Goal: Transaction & Acquisition: Download file/media

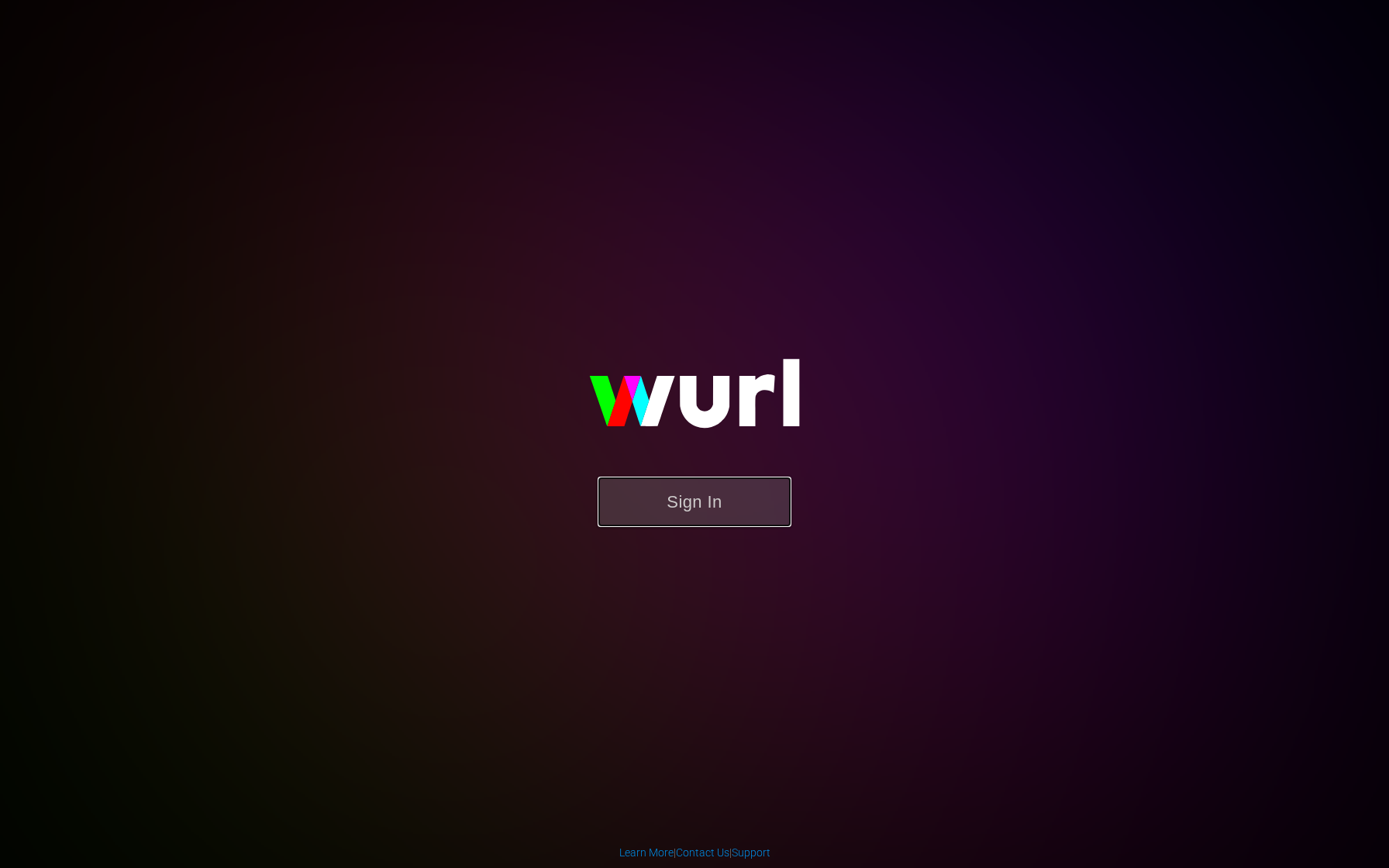
click at [724, 502] on button "Sign In" at bounding box center [694, 501] width 194 height 50
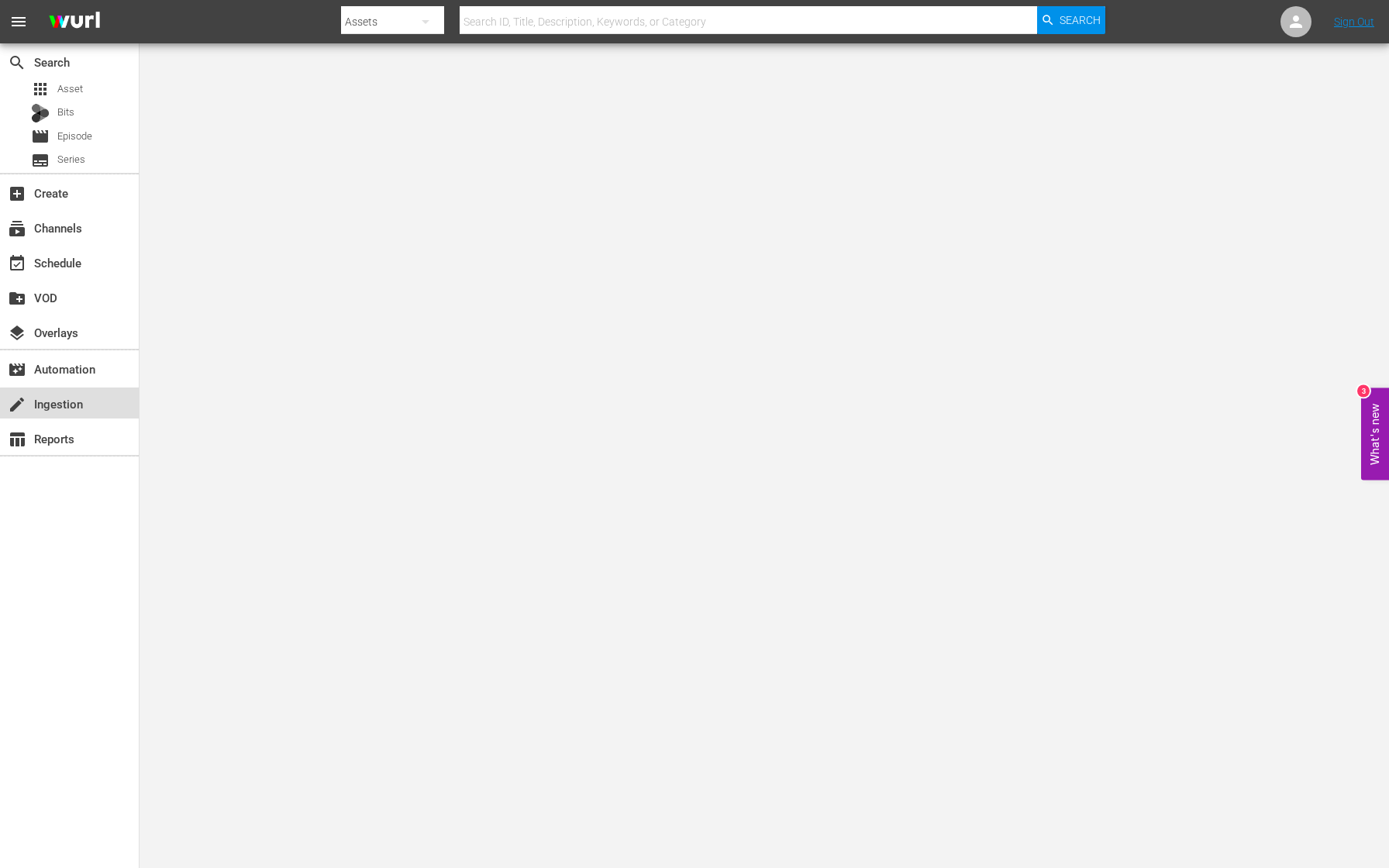
click at [75, 404] on div "create Ingestion" at bounding box center [44, 401] width 87 height 14
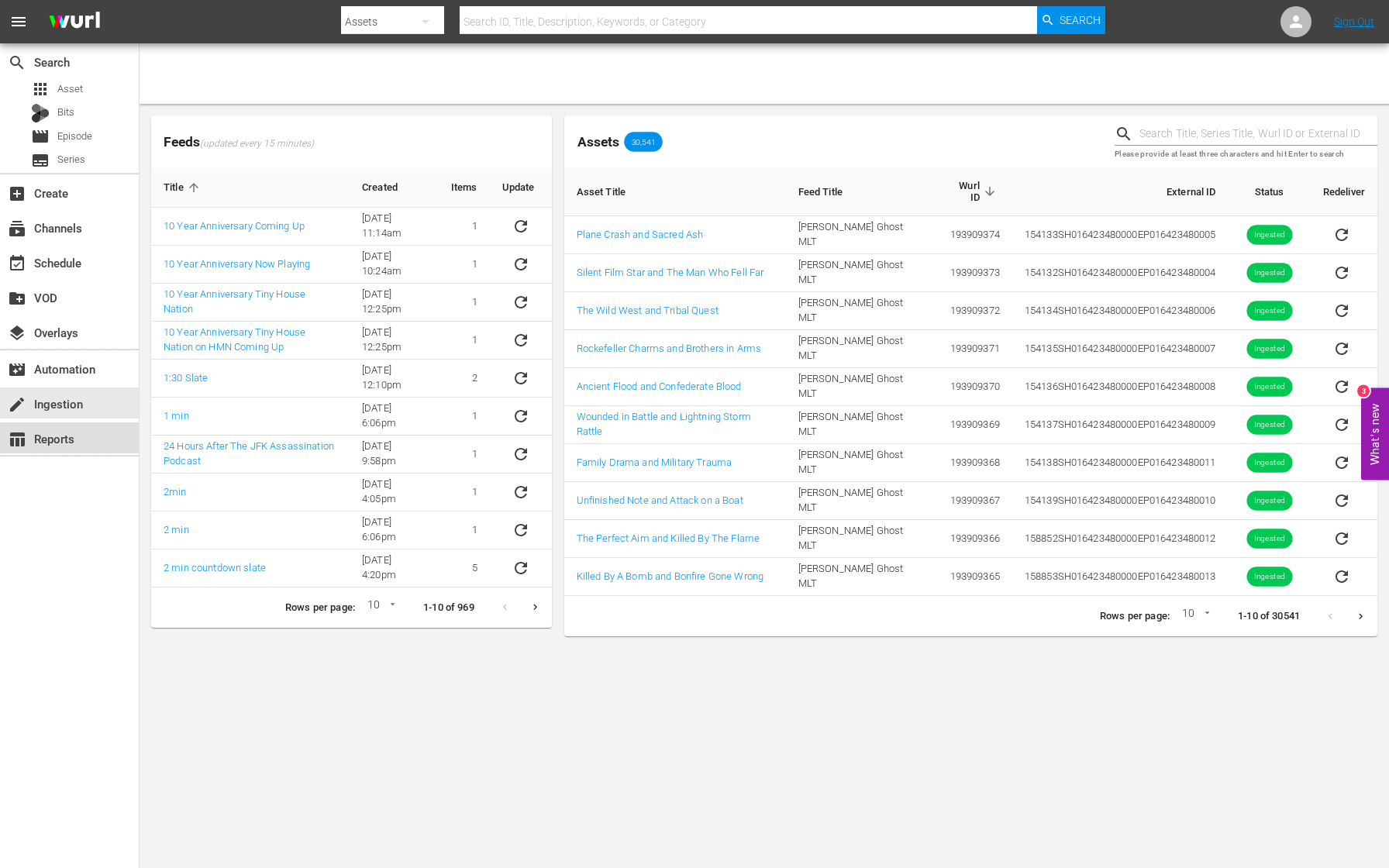
click at [63, 436] on div "table_chart Reports" at bounding box center [44, 436] width 87 height 14
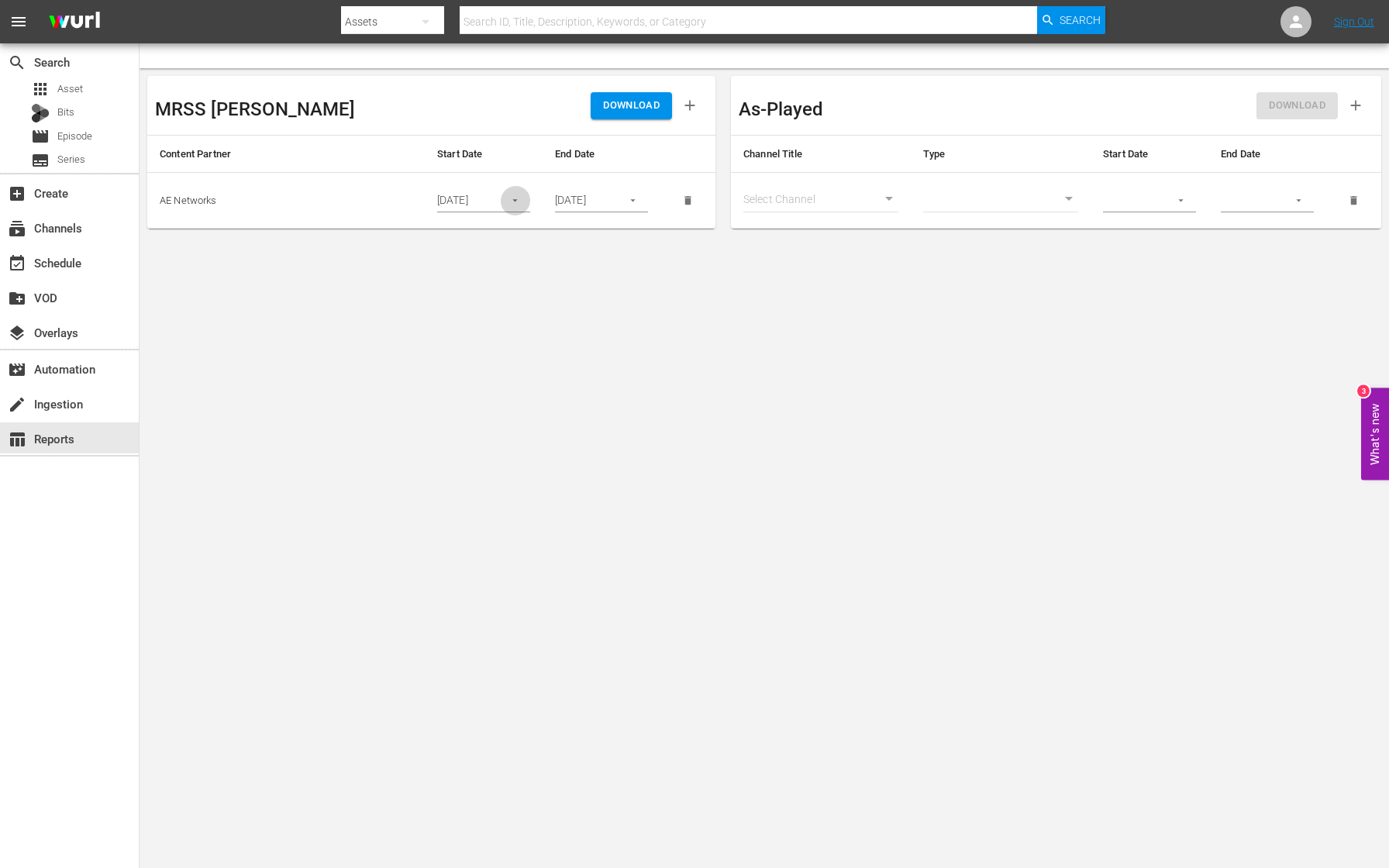
click at [523, 200] on button "button" at bounding box center [515, 200] width 30 height 30
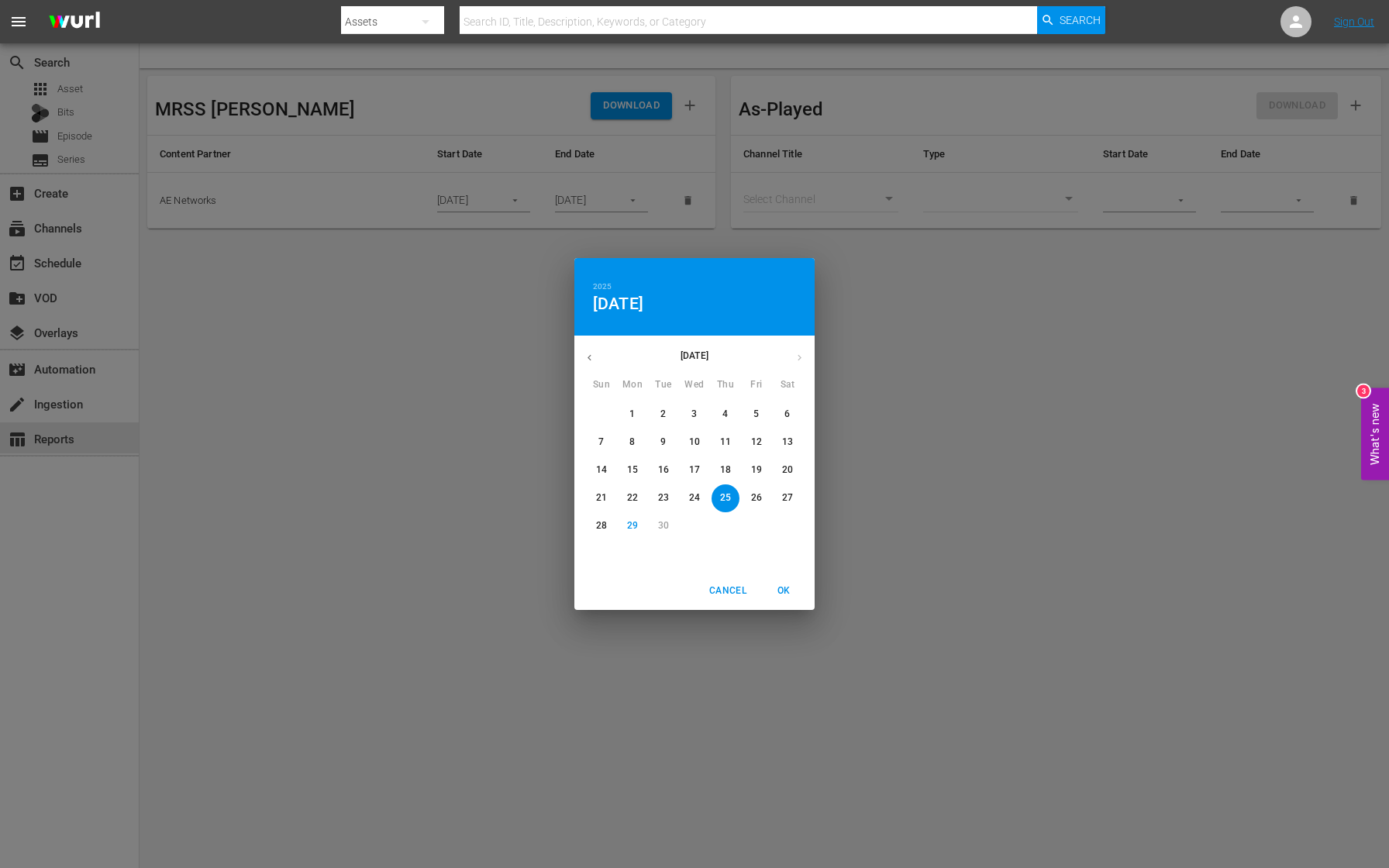
click at [726, 443] on p "11" at bounding box center [725, 442] width 11 height 13
click at [529, 400] on div "2025 Thu, Sep [DATE] Mon Tue Wed Thu Fri Sat 31 1 2 3 4 5 6 7 8 9 10 11 12 13 1…" at bounding box center [694, 434] width 1389 height 868
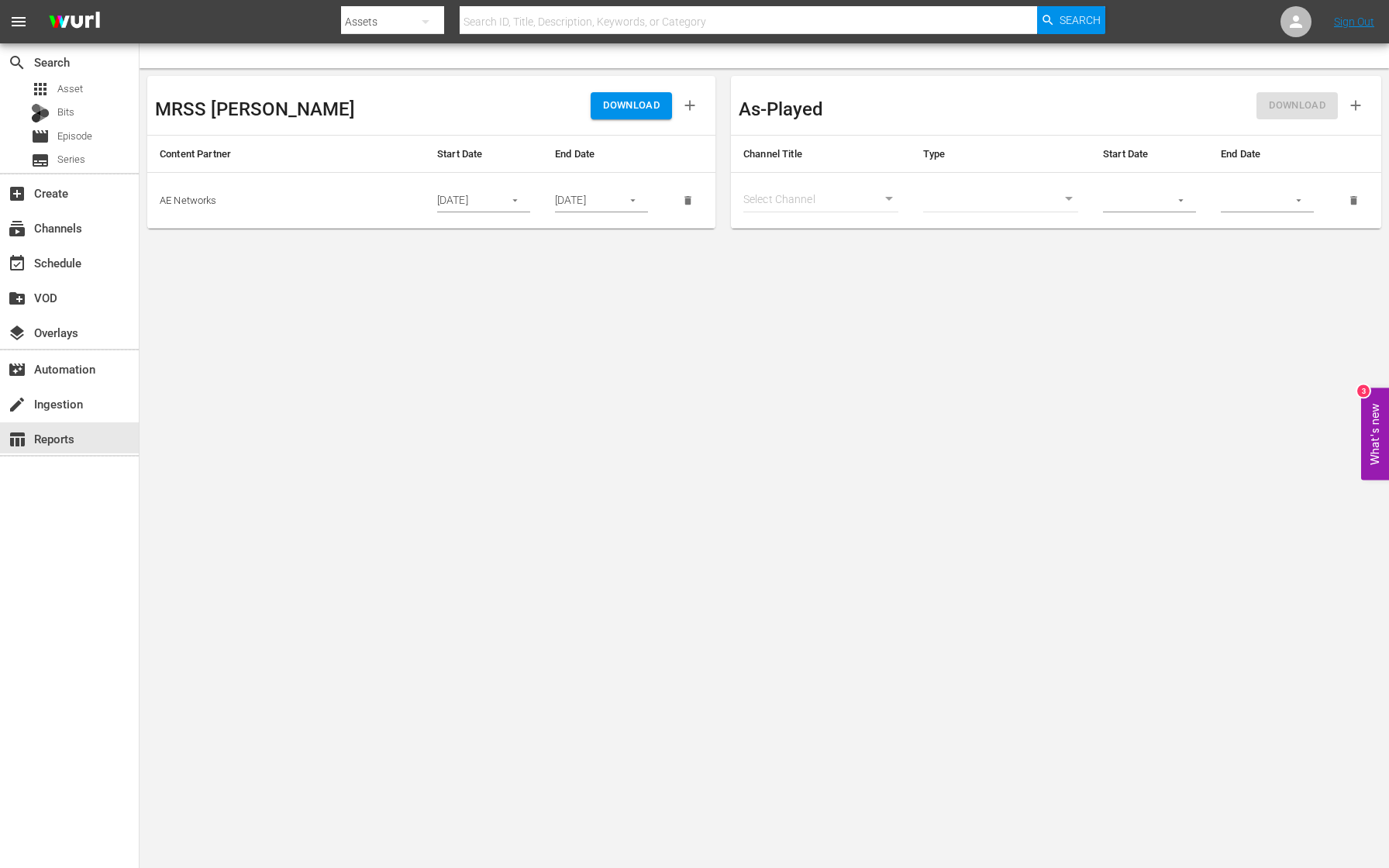
click at [639, 205] on button "button" at bounding box center [633, 200] width 30 height 30
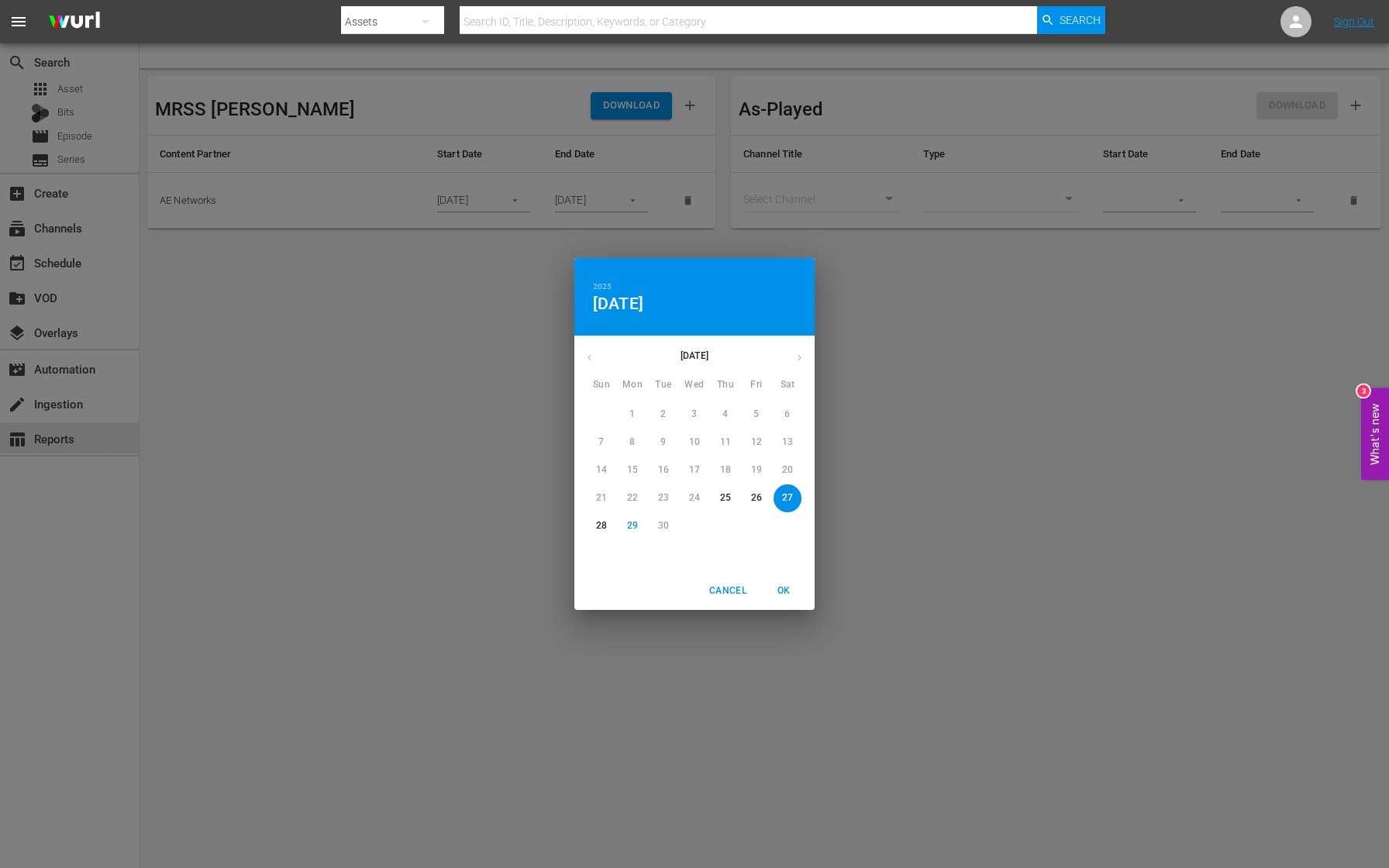
click at [726, 444] on div "11" at bounding box center [726, 443] width 31 height 28
click at [473, 375] on div "2025 Sat, Sep [DATE] Mon Tue Wed Thu Fri Sat 31 1 2 3 4 5 6 7 8 9 10 11 12 13 1…" at bounding box center [694, 434] width 1389 height 868
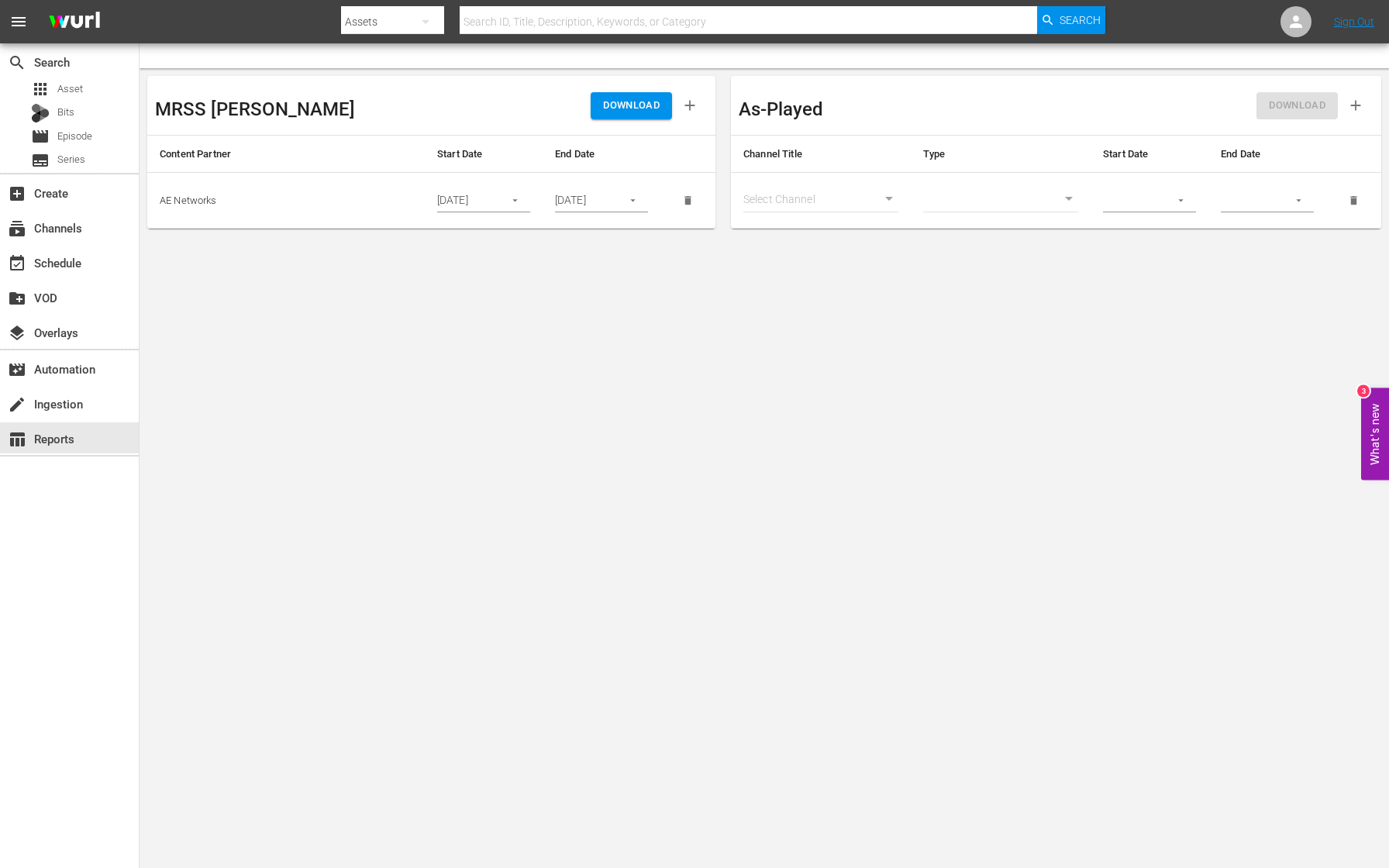
click at [510, 201] on icon "button" at bounding box center [515, 201] width 12 height 12
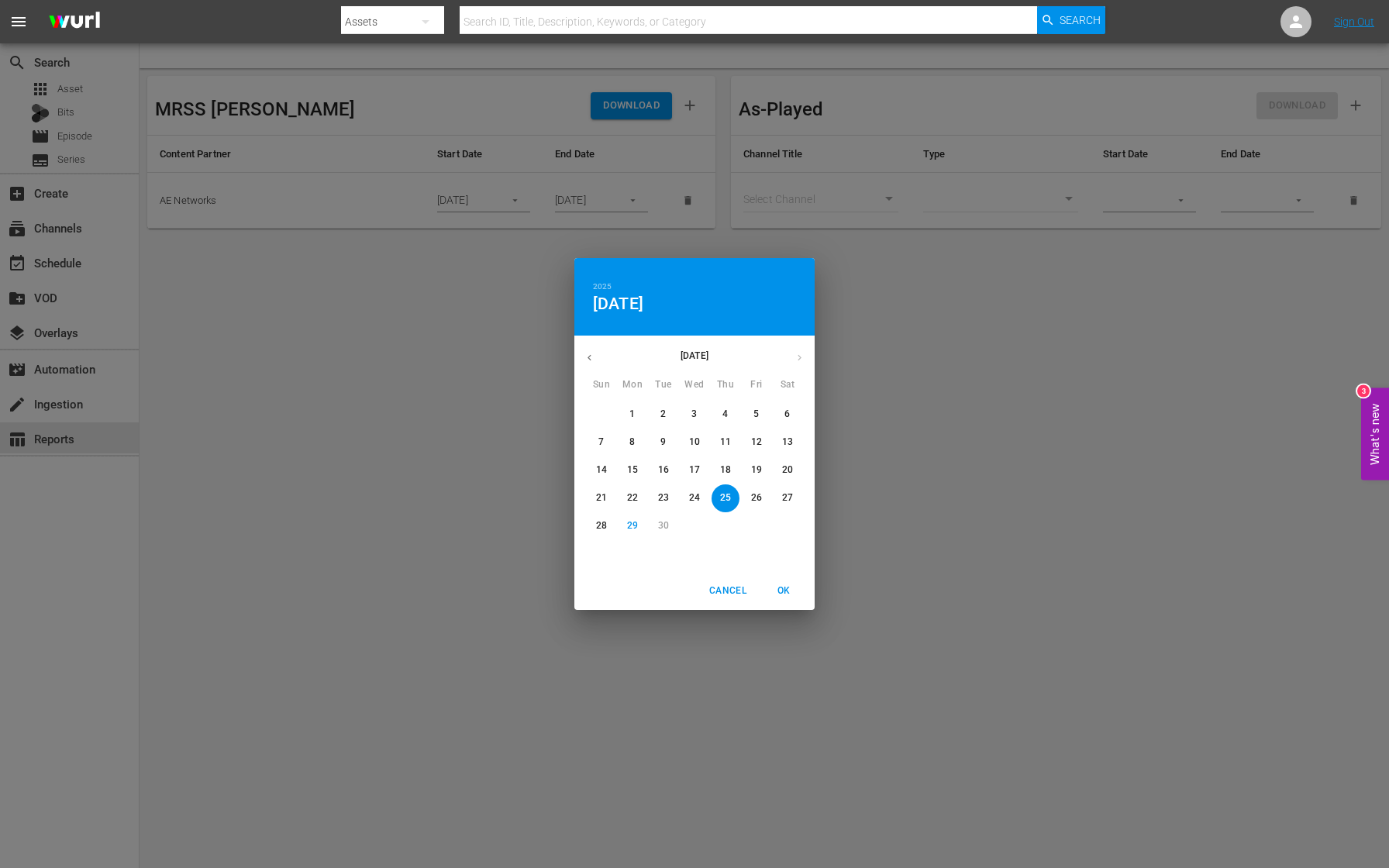
click at [727, 442] on p "11" at bounding box center [725, 442] width 11 height 13
click at [785, 593] on span "OK" at bounding box center [783, 591] width 37 height 16
type input "[DATE]"
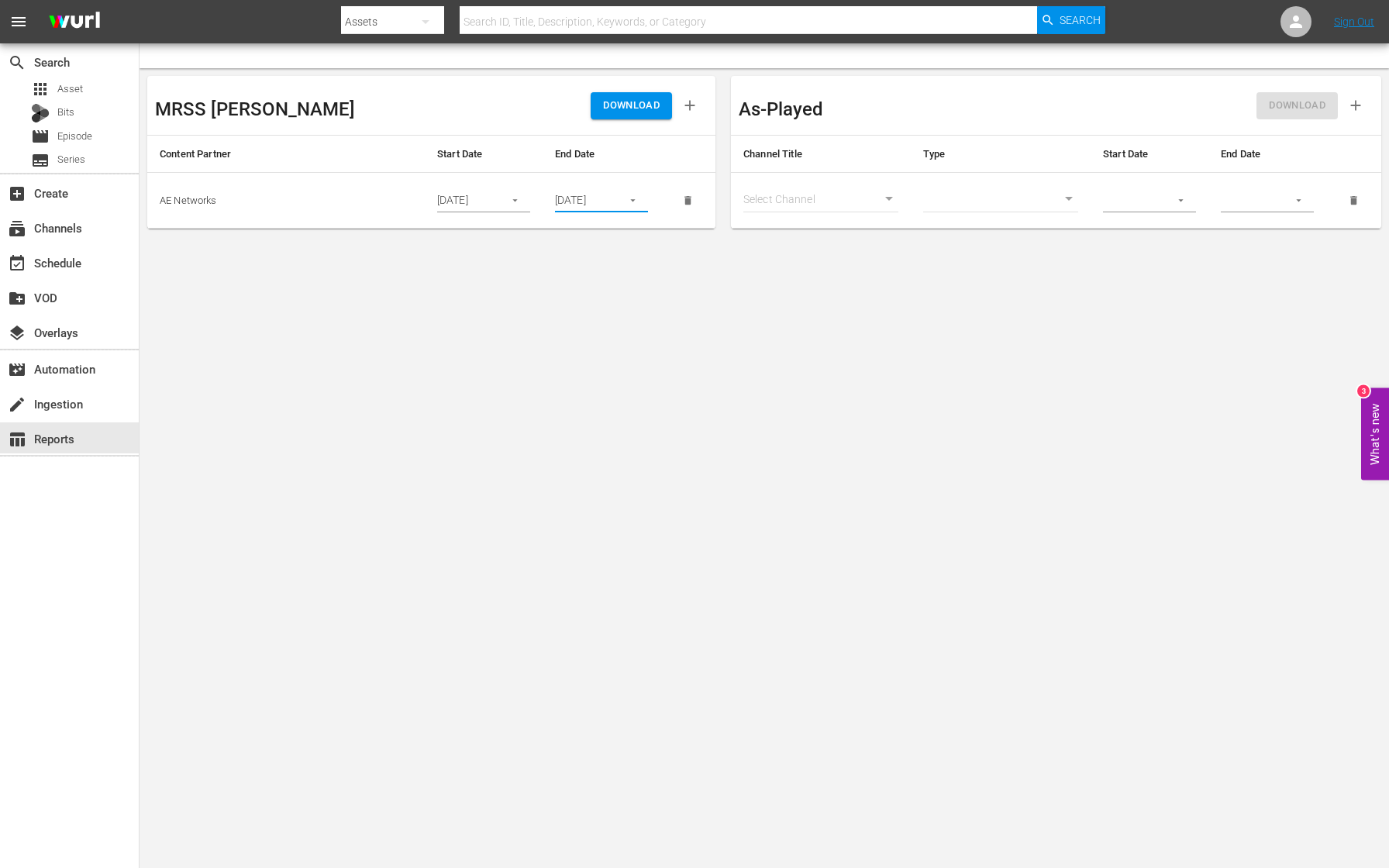
click at [593, 209] on input "[DATE]" at bounding box center [583, 201] width 57 height 23
click at [603, 203] on input "[DATE]" at bounding box center [583, 201] width 57 height 23
click at [631, 203] on icon "button" at bounding box center [633, 201] width 12 height 12
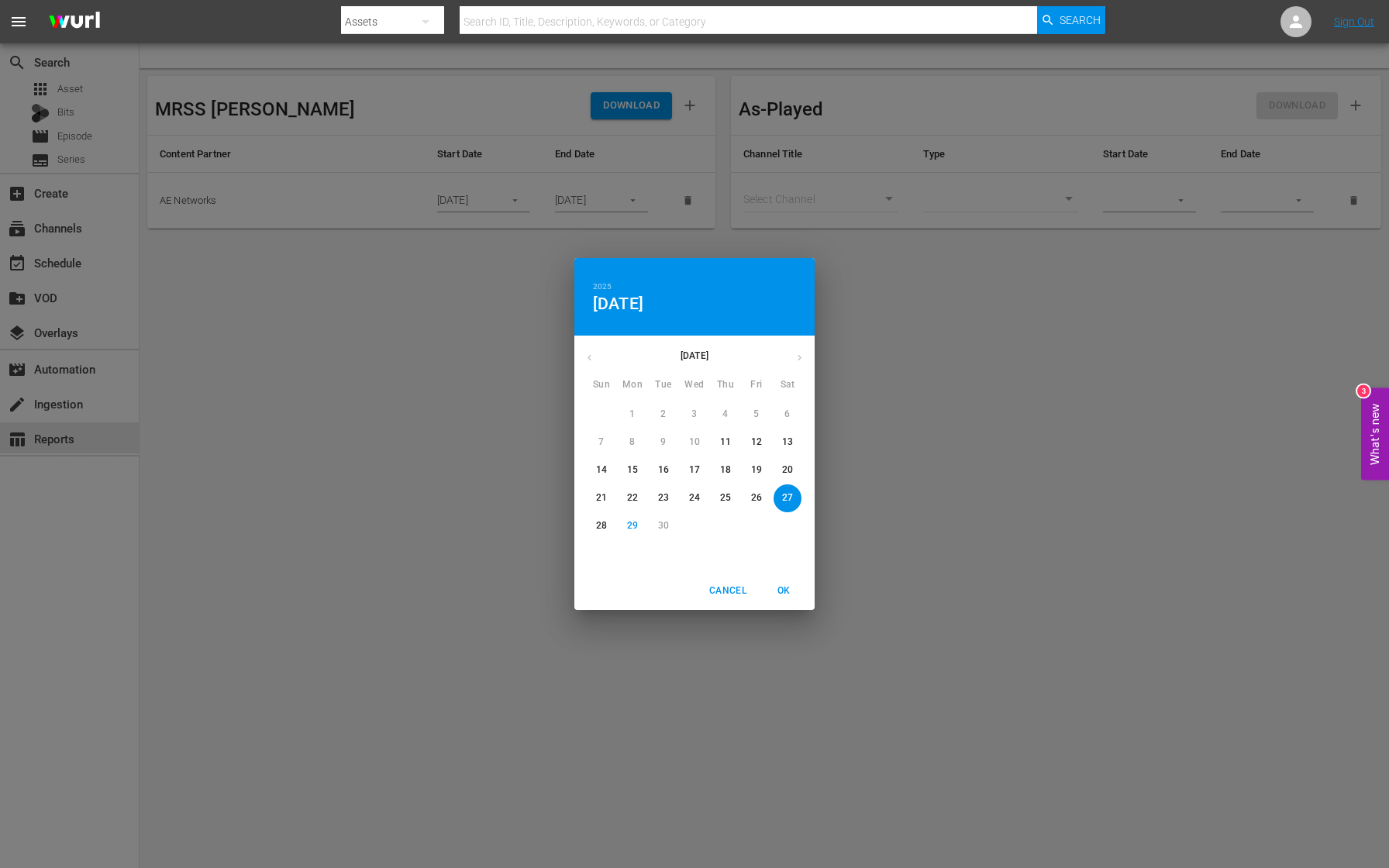
click at [723, 439] on p "11" at bounding box center [725, 442] width 11 height 13
click at [785, 593] on span "OK" at bounding box center [783, 591] width 37 height 16
type input "[DATE]"
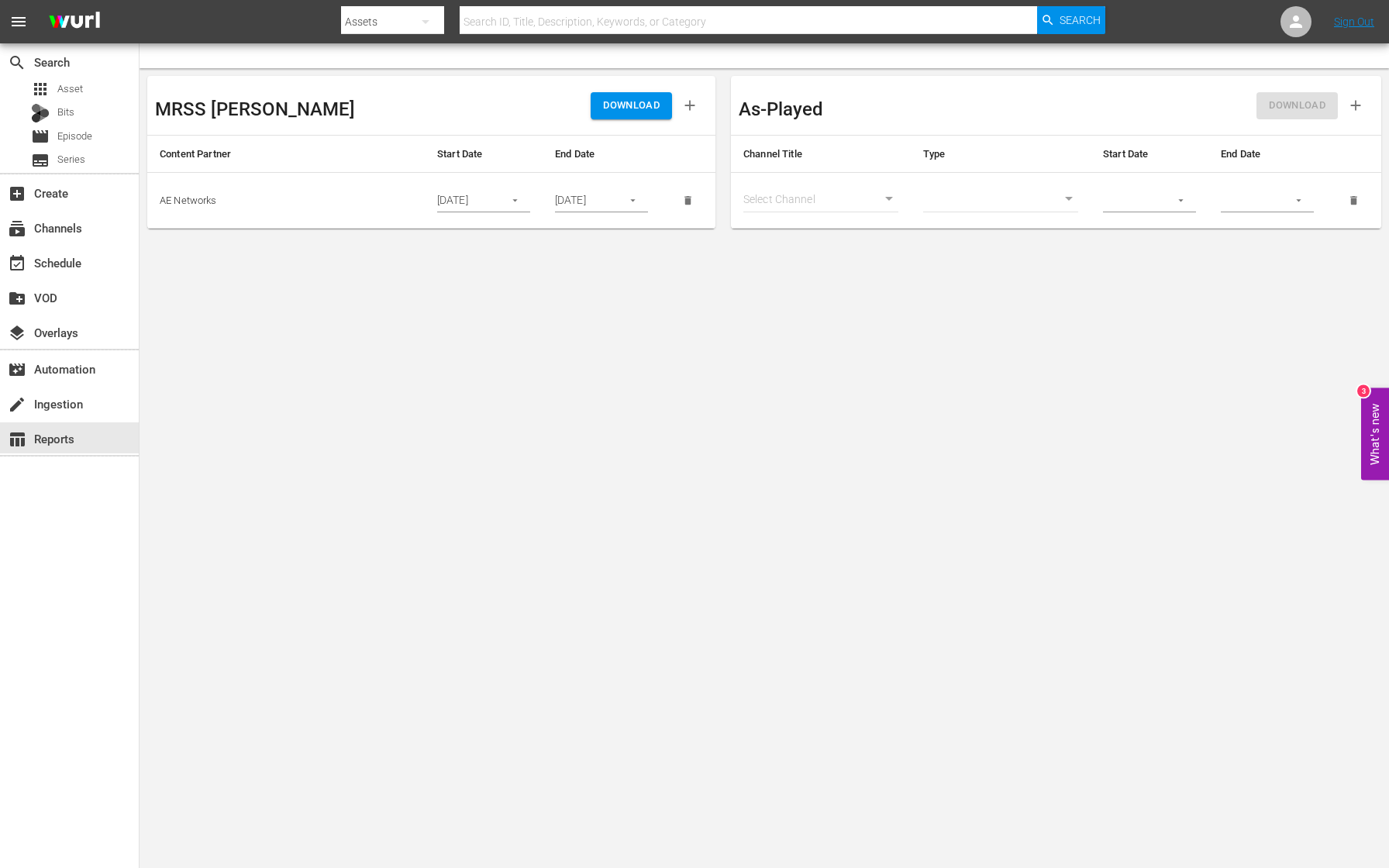
click at [642, 109] on span "DOWNLOAD" at bounding box center [631, 106] width 57 height 18
